Goal: Understand process/instructions: Learn about a topic

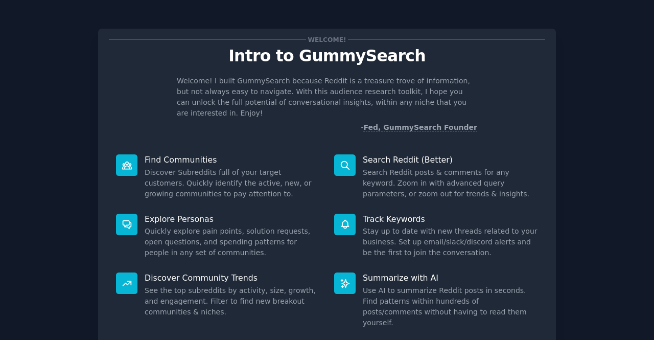
scroll to position [59, 0]
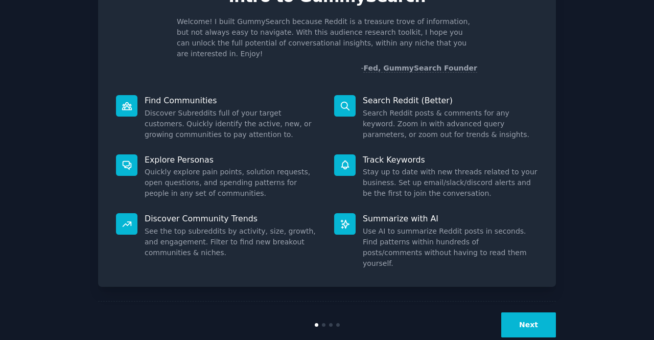
click at [524, 312] on button "Next" at bounding box center [528, 324] width 55 height 25
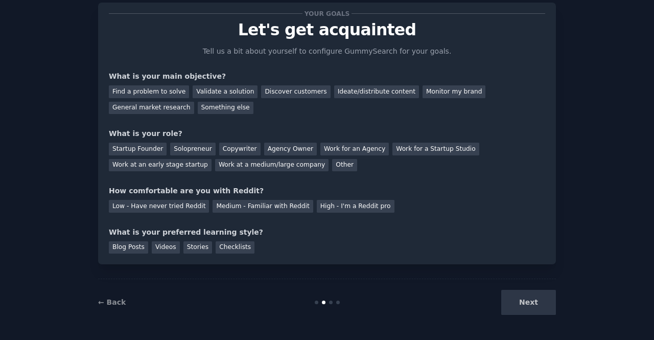
scroll to position [26, 0]
click at [144, 88] on div "Find a problem to solve" at bounding box center [149, 92] width 80 height 13
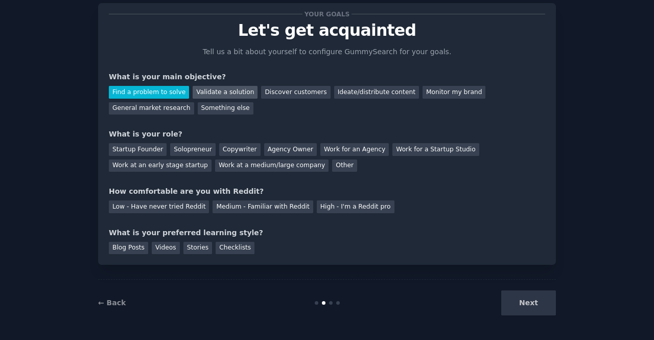
click at [220, 89] on div "Validate a solution" at bounding box center [225, 92] width 65 height 13
click at [160, 97] on div "Find a problem to solve" at bounding box center [149, 92] width 80 height 13
click at [145, 147] on div "Startup Founder" at bounding box center [138, 149] width 58 height 13
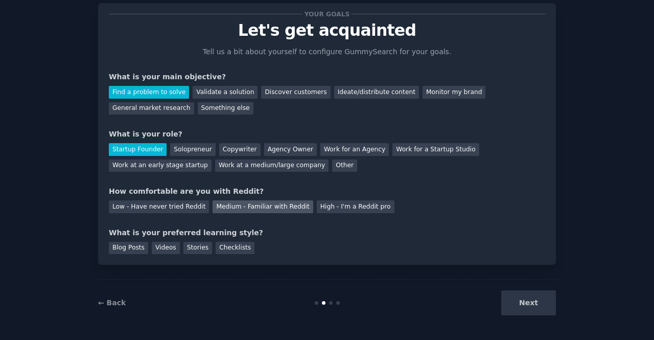
click at [219, 204] on div "Medium - Familiar with Reddit" at bounding box center [263, 206] width 100 height 13
click at [223, 246] on div "Checklists" at bounding box center [235, 248] width 39 height 13
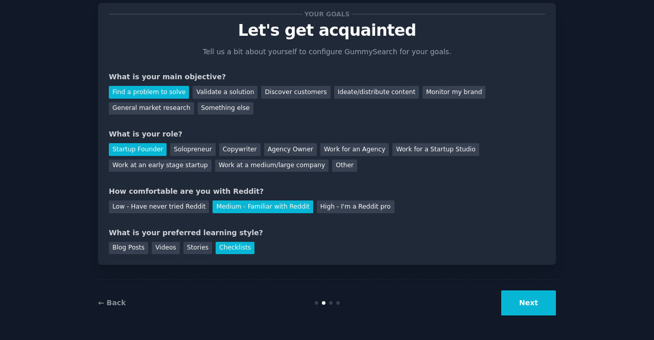
drag, startPoint x: 538, startPoint y: 302, endPoint x: 538, endPoint y: 296, distance: 5.6
click at [538, 301] on button "Next" at bounding box center [528, 302] width 55 height 25
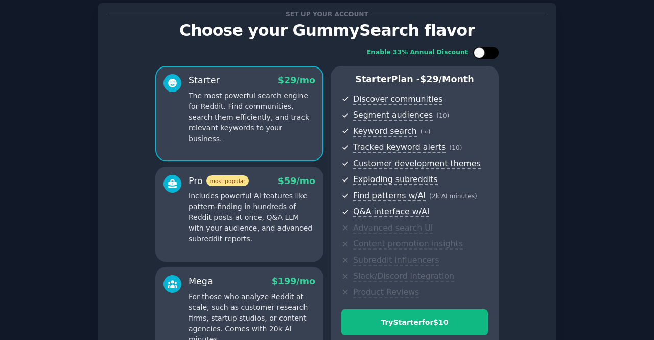
click at [489, 50] on div at bounding box center [491, 52] width 5 height 5
checkbox input "true"
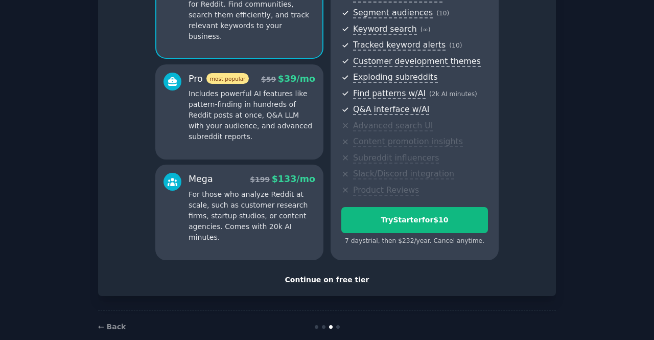
scroll to position [144, 0]
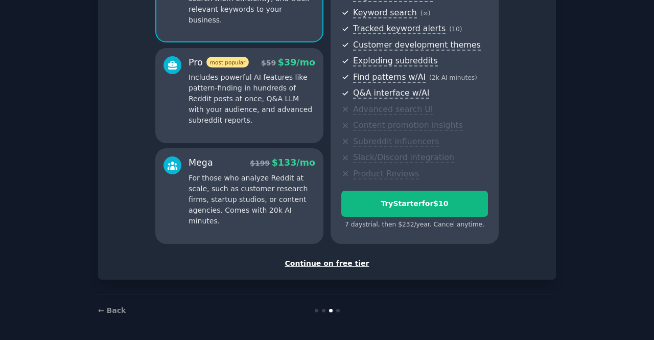
click at [342, 264] on div "Continue on free tier" at bounding box center [327, 263] width 436 height 11
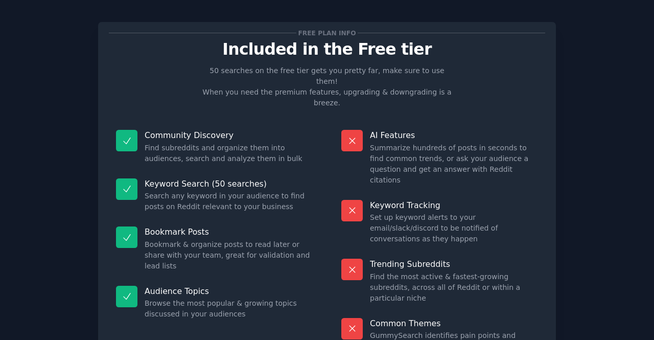
scroll to position [58, 0]
